Goal: Task Accomplishment & Management: Use online tool/utility

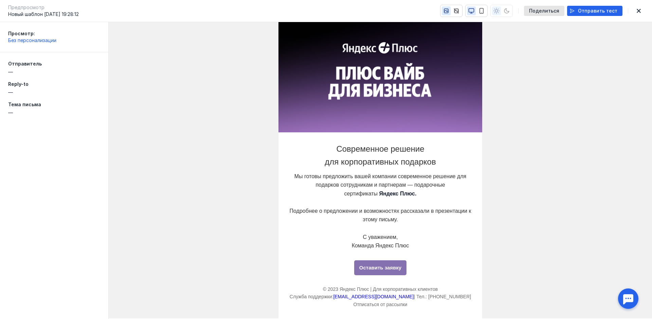
click at [294, 28] on img at bounding box center [380, 77] width 204 height 110
click at [337, 290] on p "© 2023 Яндекс Плюс | Для корпоративных клиентов" at bounding box center [380, 289] width 183 height 7
click at [126, 188] on td "Современное решение для корпоративных подарков Мы готовы предложить вашей компа…" at bounding box center [380, 225] width 543 height 186
click at [484, 11] on icon "button" at bounding box center [482, 10] width 4 height 5
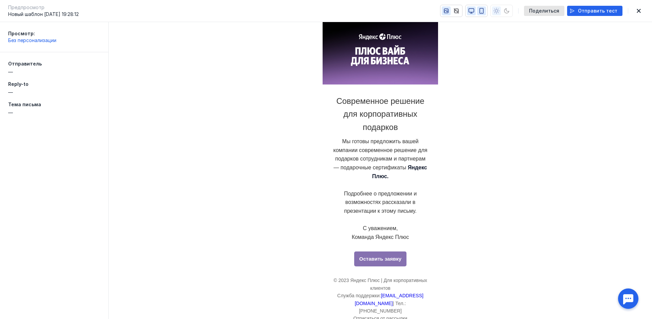
click at [474, 11] on icon "button" at bounding box center [471, 11] width 6 height 6
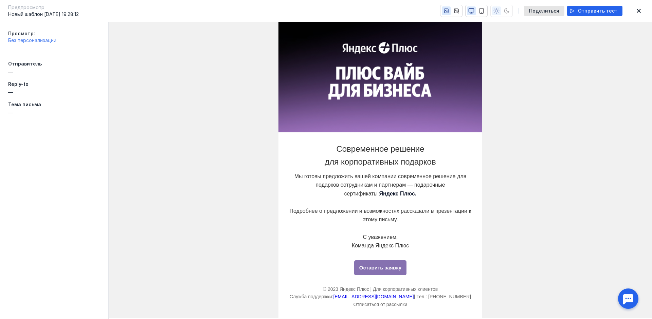
click at [27, 43] on button "Без персонализации" at bounding box center [32, 40] width 48 height 7
click at [167, 74] on td at bounding box center [380, 77] width 543 height 110
click at [233, 110] on td at bounding box center [380, 77] width 543 height 110
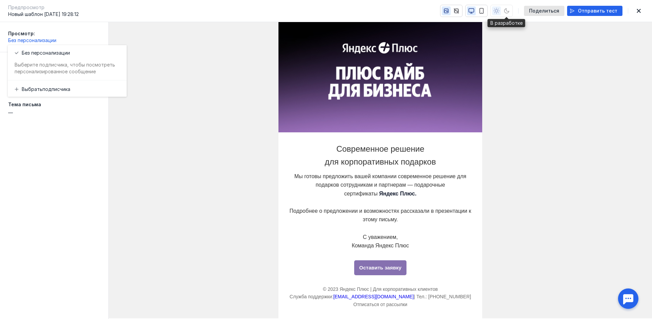
click at [513, 11] on div at bounding box center [501, 11] width 22 height 12
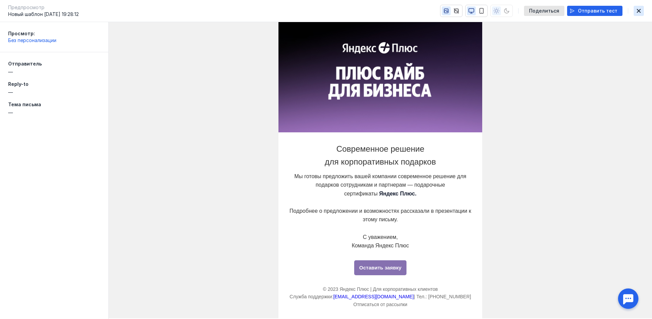
click at [640, 9] on icon "button" at bounding box center [639, 11] width 4 height 4
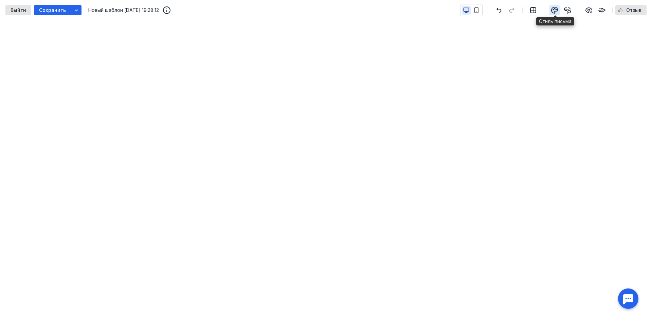
click at [554, 10] on icon "button" at bounding box center [553, 10] width 1 height 1
click at [594, 8] on div "button" at bounding box center [589, 10] width 10 height 10
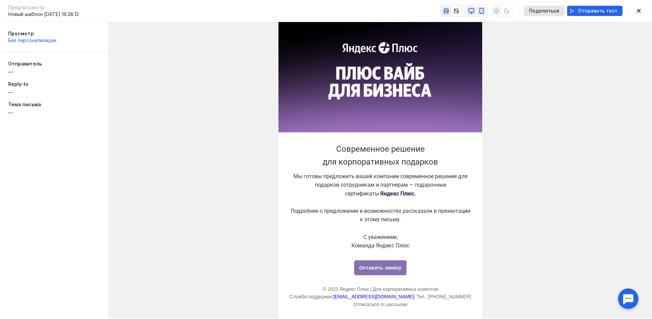
click at [485, 13] on icon "button" at bounding box center [481, 11] width 6 height 6
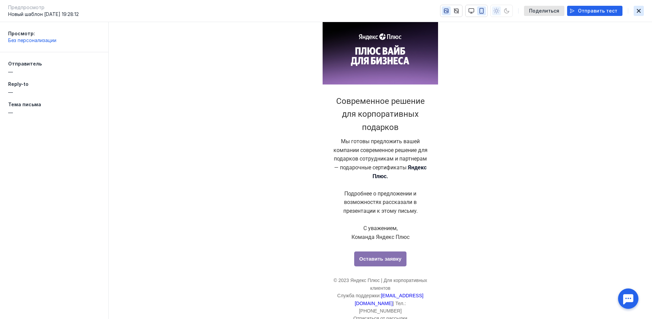
click at [639, 13] on icon "button" at bounding box center [639, 10] width 8 height 5
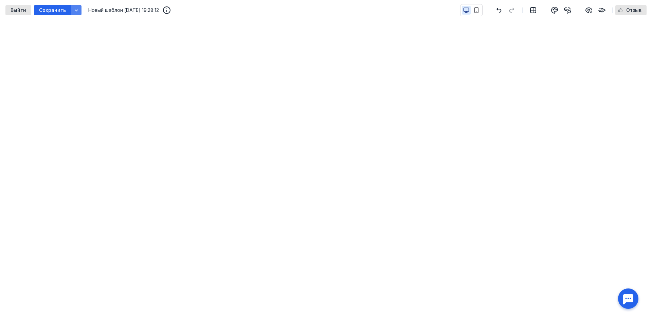
click at [74, 11] on icon "button" at bounding box center [76, 9] width 5 height 5
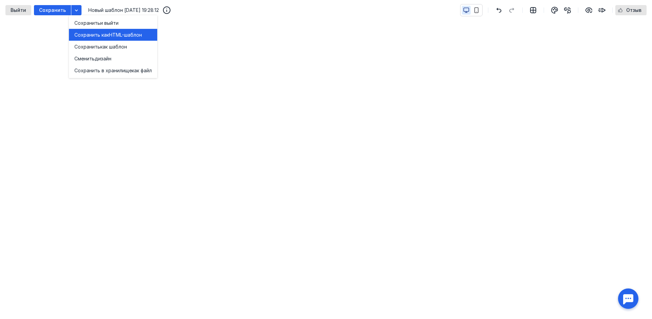
click at [86, 34] on span "Сохранить как" at bounding box center [91, 35] width 35 height 7
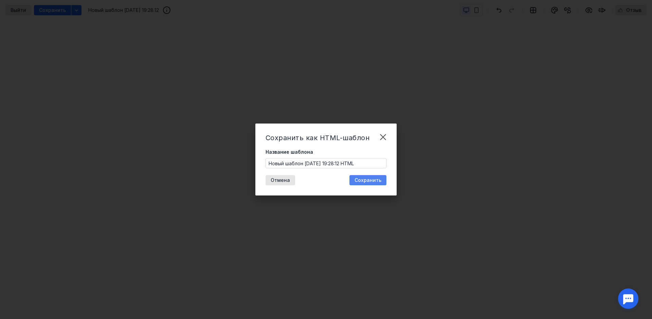
click at [376, 180] on span "Сохранить" at bounding box center [368, 181] width 27 height 6
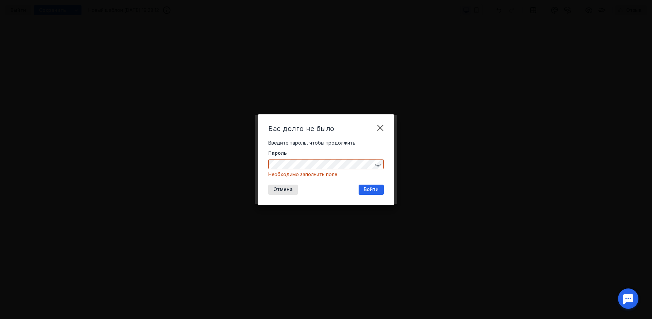
click at [358, 146] on div "Введите пароль, чтобы продолжить" at bounding box center [325, 145] width 115 height 10
click at [373, 188] on span "Войти" at bounding box center [371, 190] width 15 height 6
